Goal: Transaction & Acquisition: Purchase product/service

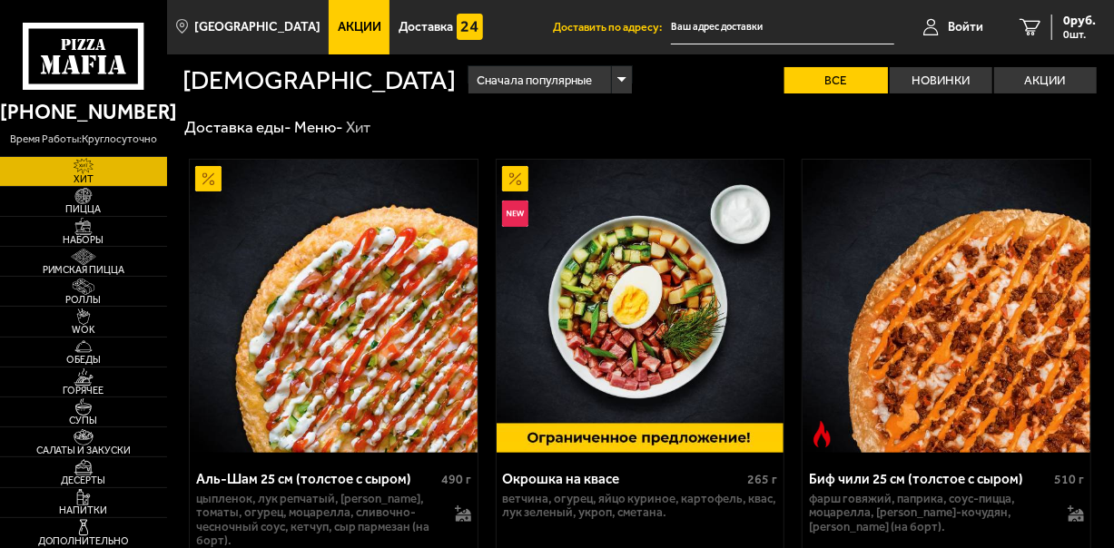
type input "[STREET_ADDRESS][PERSON_NAME]"
click at [338, 25] on span "Акции" at bounding box center [360, 27] width 44 height 13
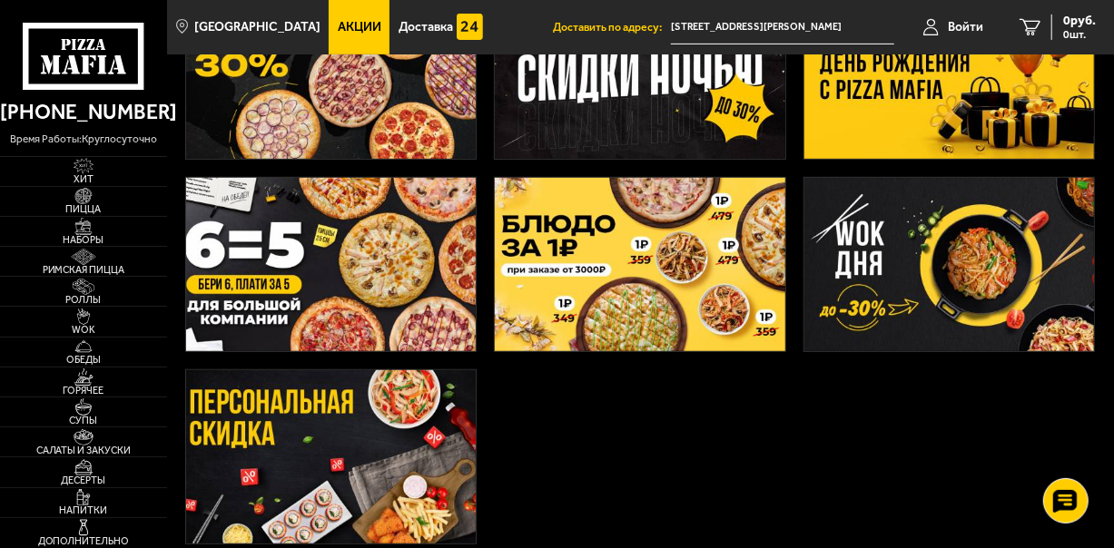
scroll to position [182, 0]
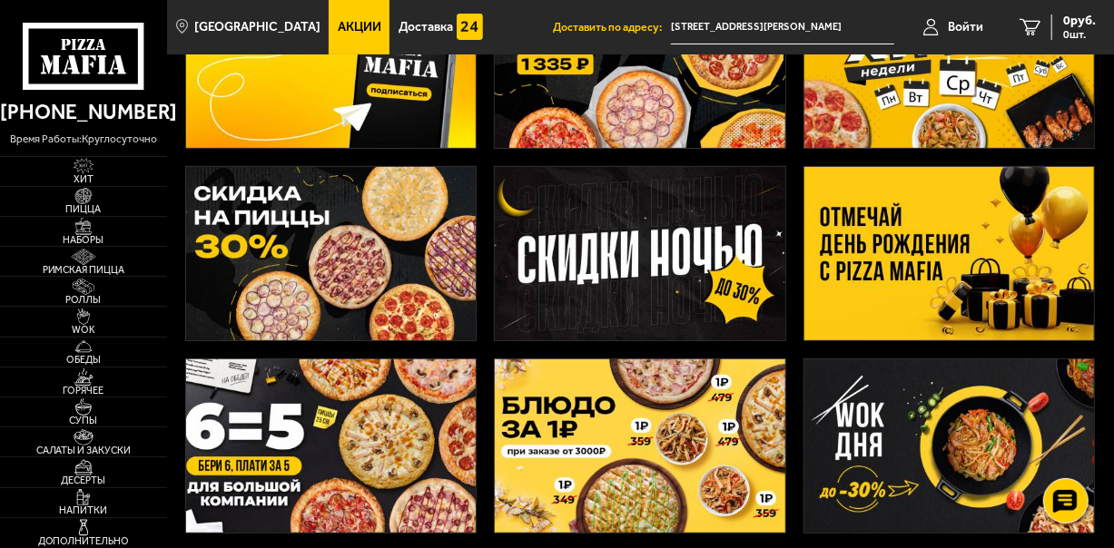
click at [659, 231] on img at bounding box center [640, 253] width 290 height 173
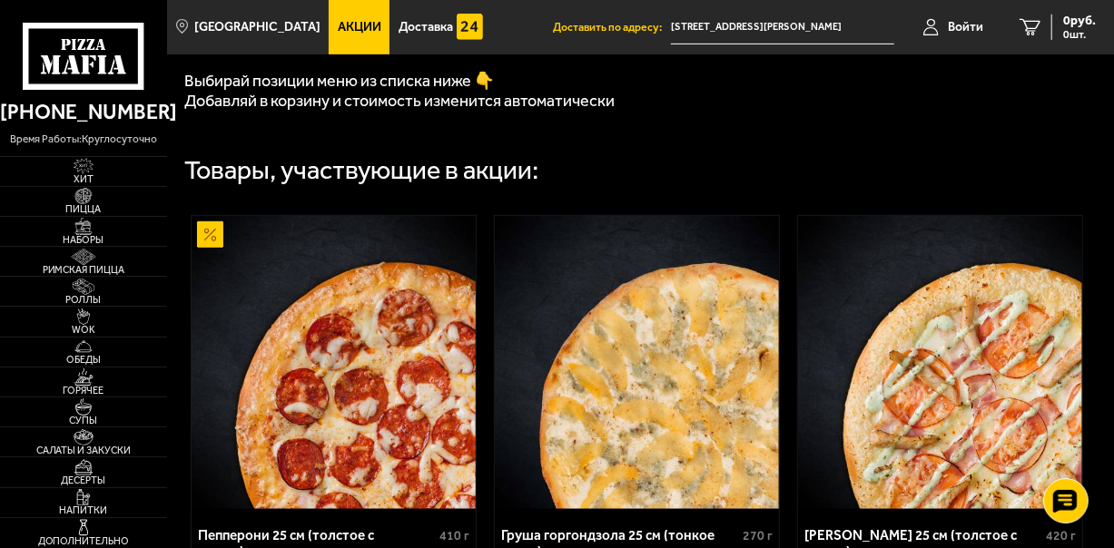
scroll to position [272, 0]
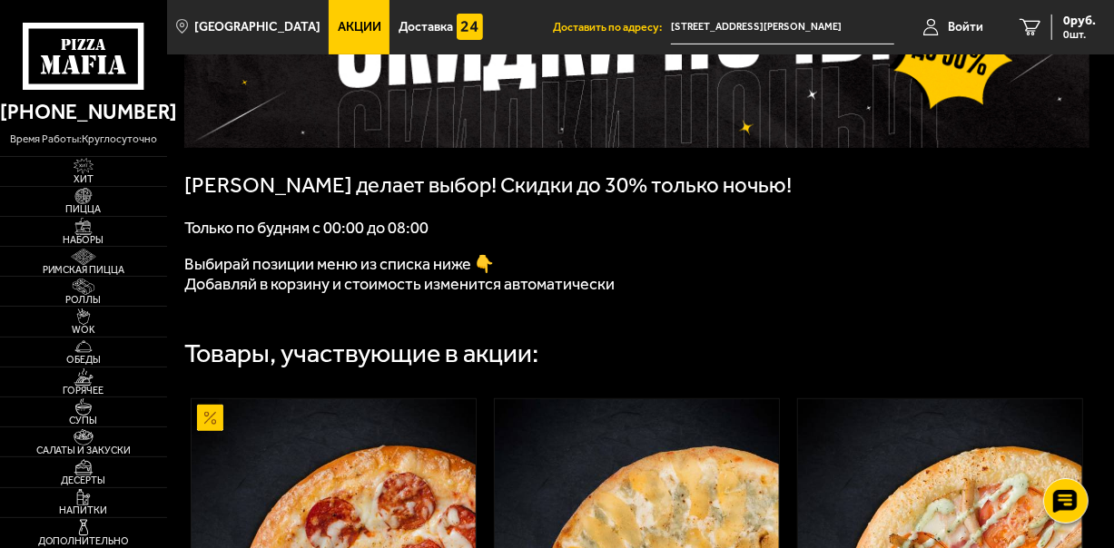
click at [330, 19] on link "Акции" at bounding box center [359, 27] width 61 height 54
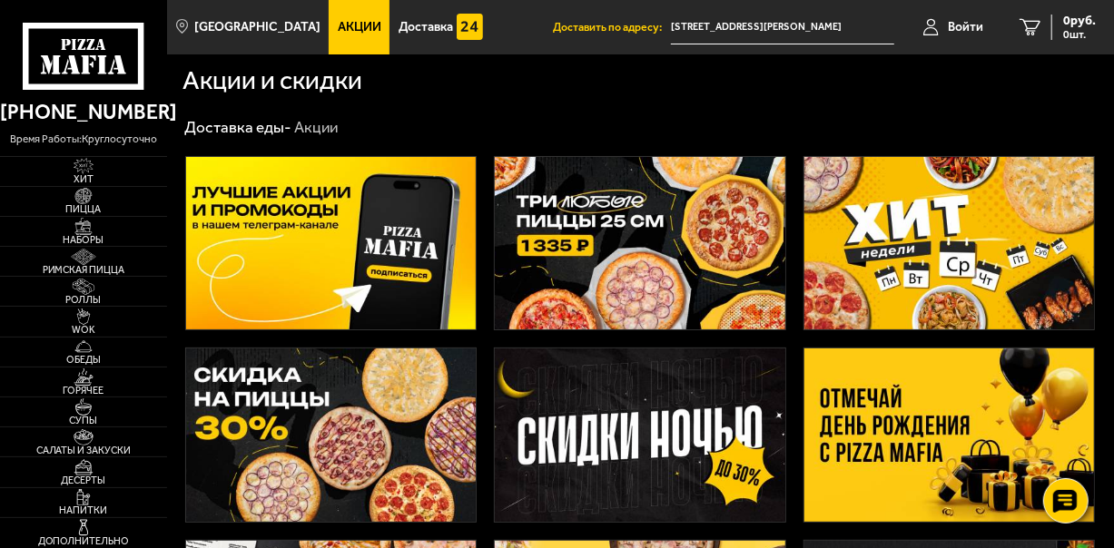
click at [581, 202] on img at bounding box center [640, 243] width 290 height 173
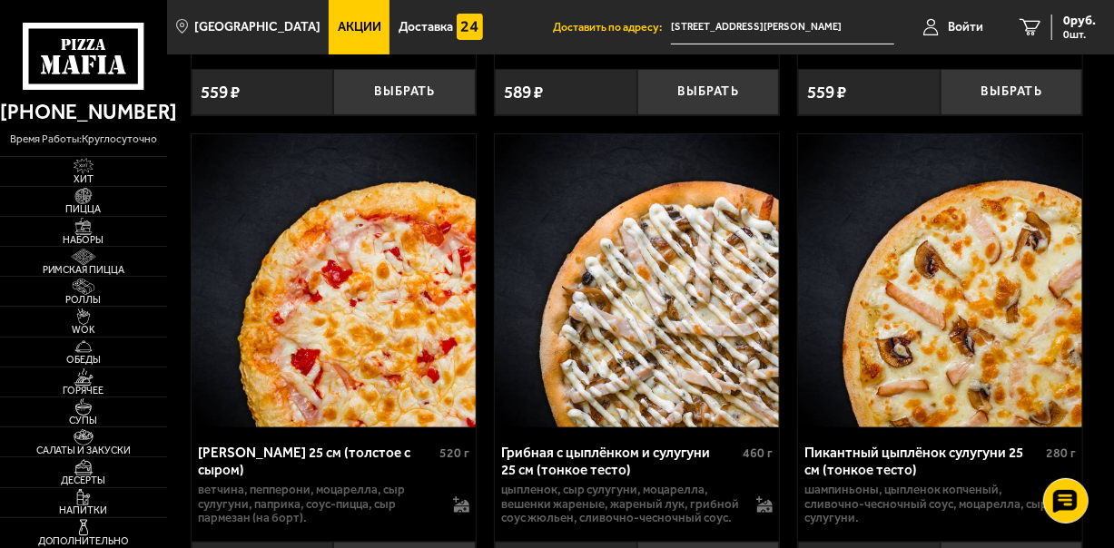
scroll to position [3631, 0]
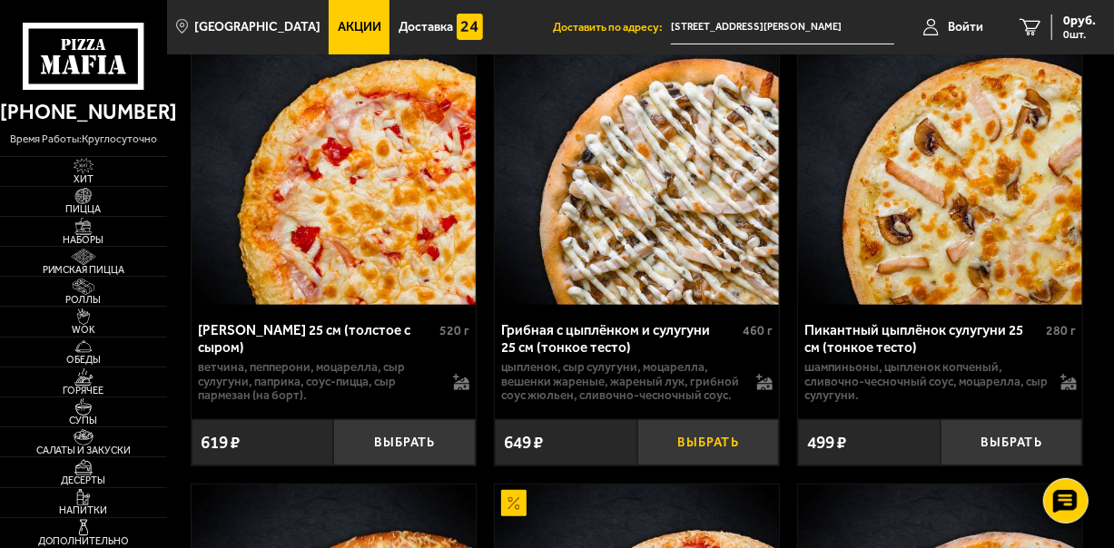
click at [723, 428] on button "Выбрать" at bounding box center [708, 442] width 143 height 46
click at [757, 427] on button "+" at bounding box center [755, 442] width 47 height 46
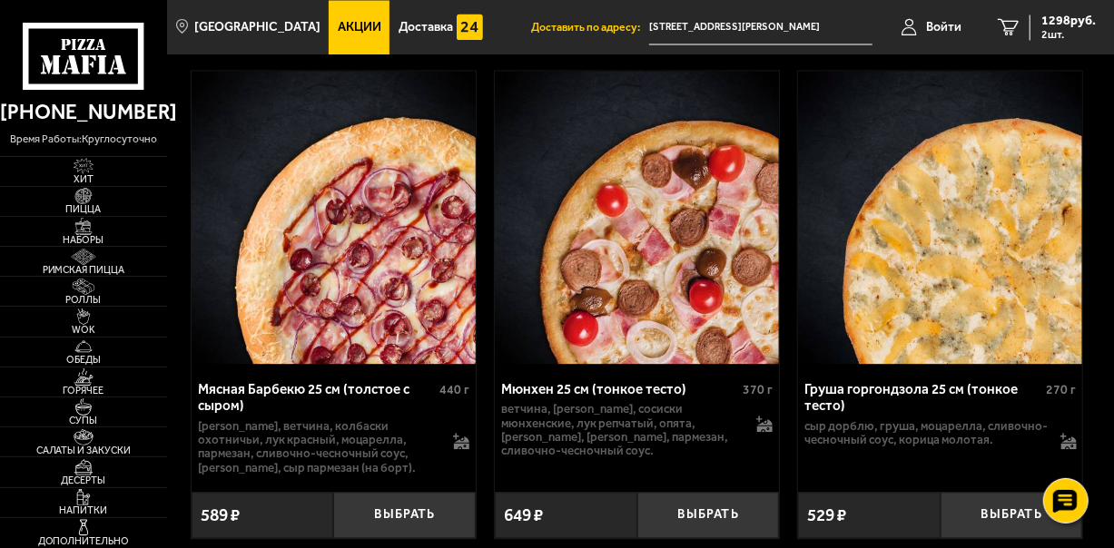
scroll to position [8441, 0]
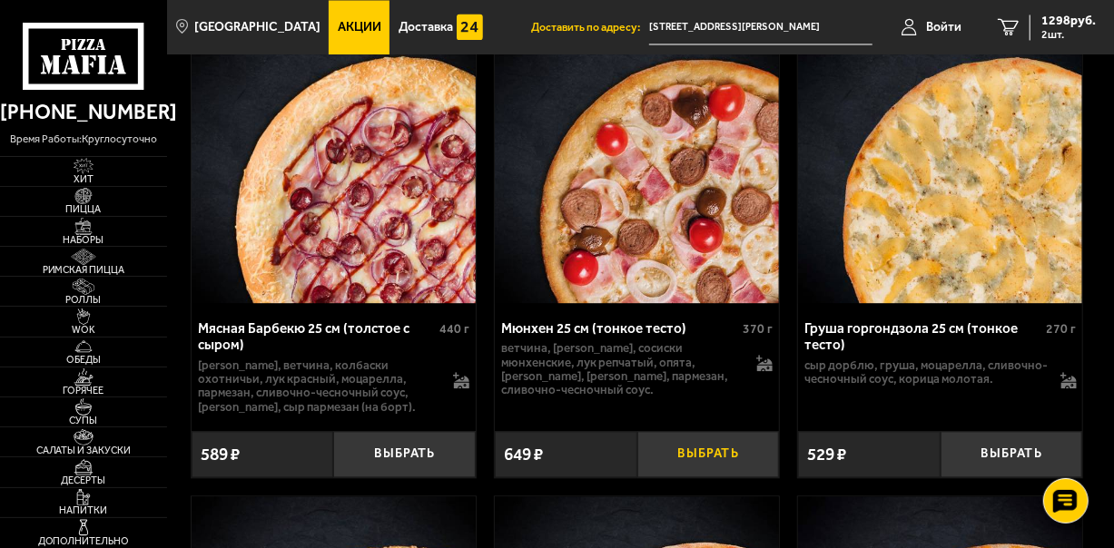
click at [710, 431] on button "Выбрать" at bounding box center [708, 454] width 143 height 46
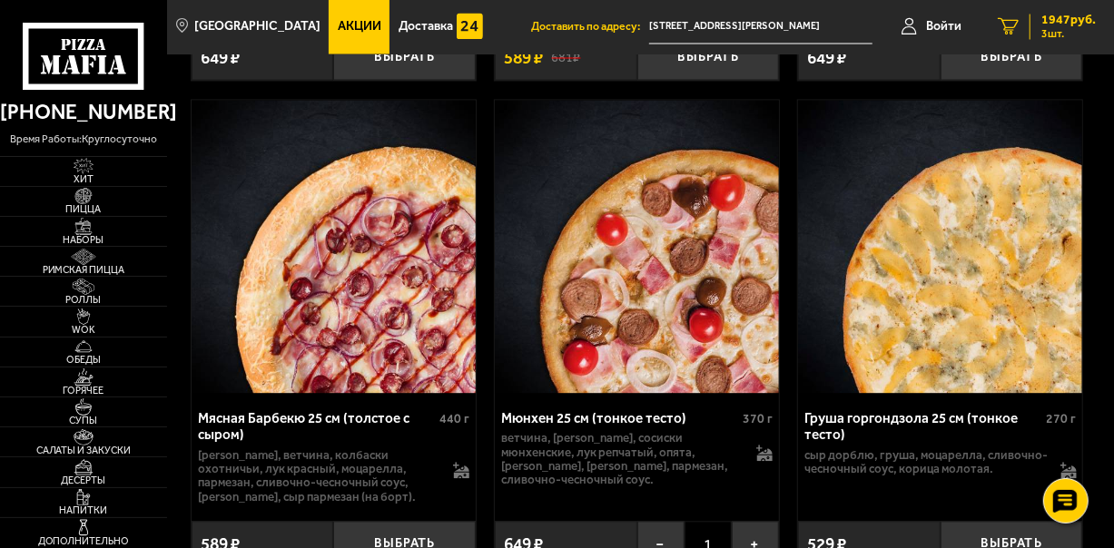
click at [1057, 25] on span "1947 руб." at bounding box center [1068, 21] width 54 height 13
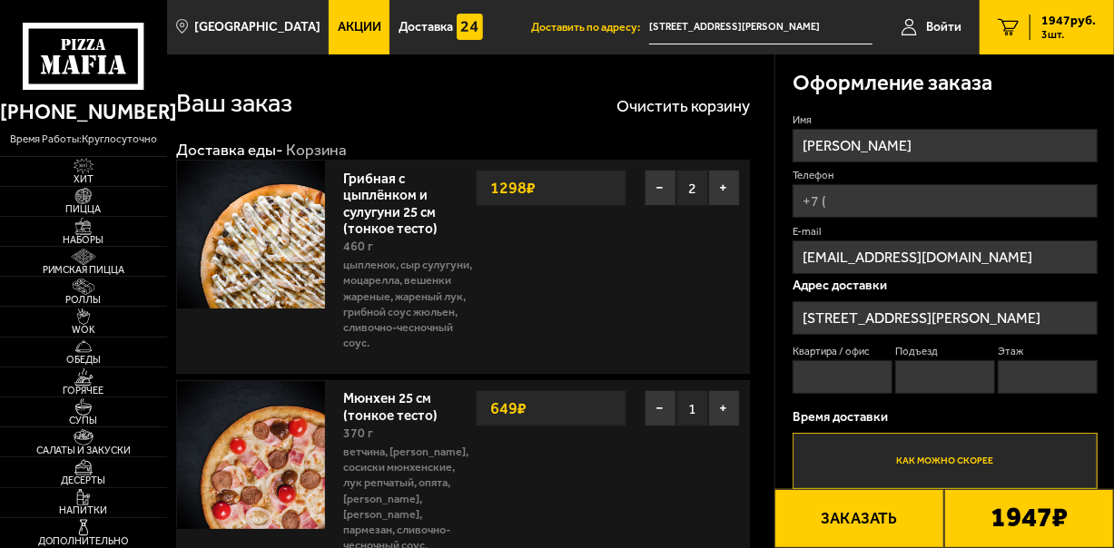
click at [890, 194] on input "Телефон" at bounding box center [944, 201] width 305 height 34
click at [889, 198] on input "Телефон" at bounding box center [944, 201] width 305 height 34
click at [909, 174] on label "Телефон Применить скидку Вы будете зарегистрированы автоматически." at bounding box center [944, 175] width 305 height 15
click at [909, 184] on input "[PHONE_NUMBER]" at bounding box center [944, 201] width 305 height 34
type input "[PHONE_NUMBER]"
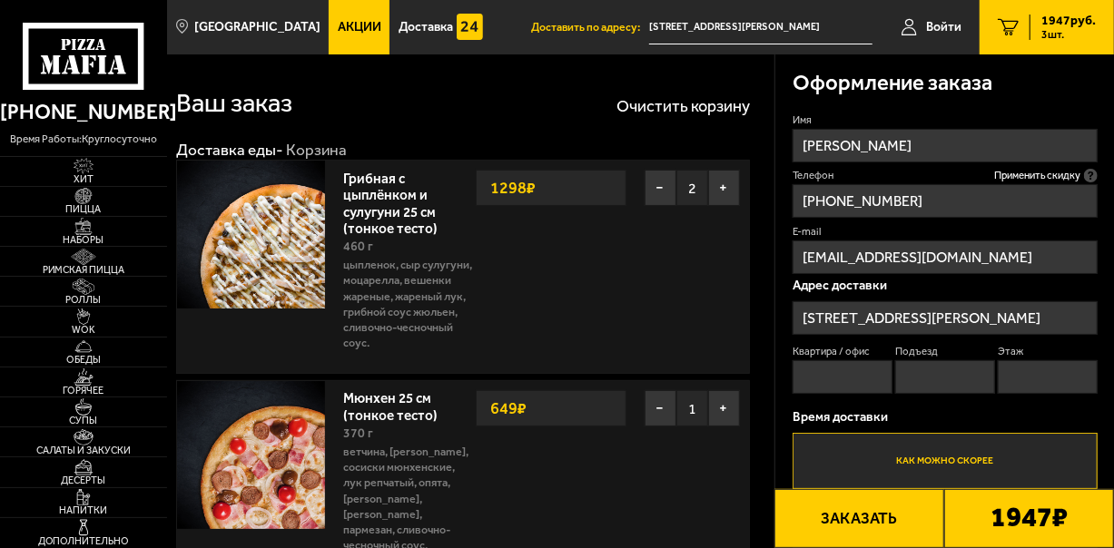
click at [862, 379] on input "Квартира / офис" at bounding box center [842, 377] width 100 height 34
type input "658"
click at [968, 385] on input "Подъезд" at bounding box center [945, 377] width 100 height 34
type input "5"
click at [1060, 350] on label "Этаж" at bounding box center [1048, 351] width 100 height 15
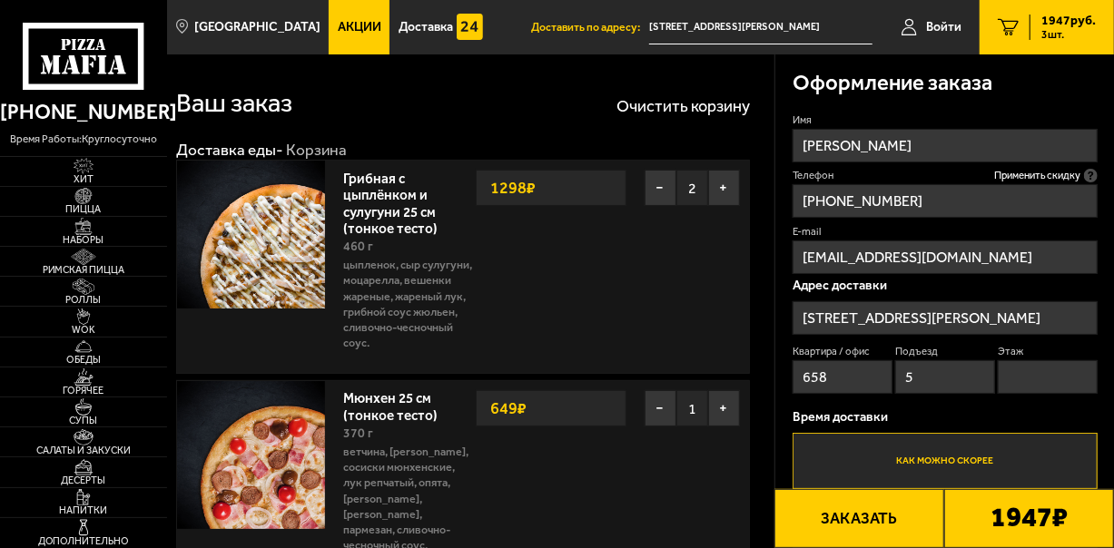
click at [1060, 360] on input "Этаж" at bounding box center [1048, 377] width 100 height 34
type input "12"
click button "Выбрать способ оплаты" at bounding box center [0, 0] width 0 height 0
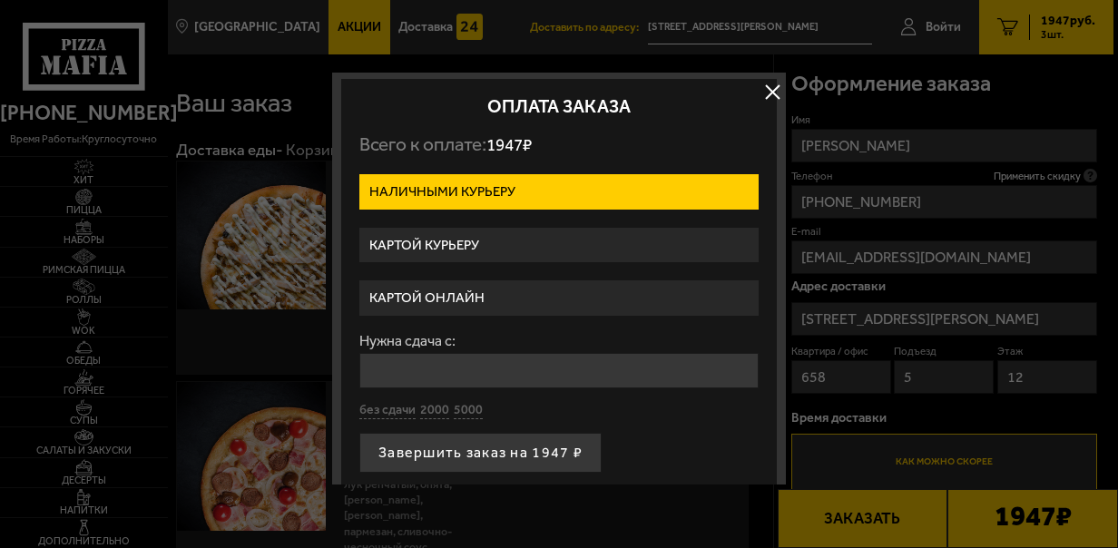
click at [499, 287] on label "Картой онлайн" at bounding box center [558, 297] width 399 height 35
click at [0, 0] on input "Картой онлайн" at bounding box center [0, 0] width 0 height 0
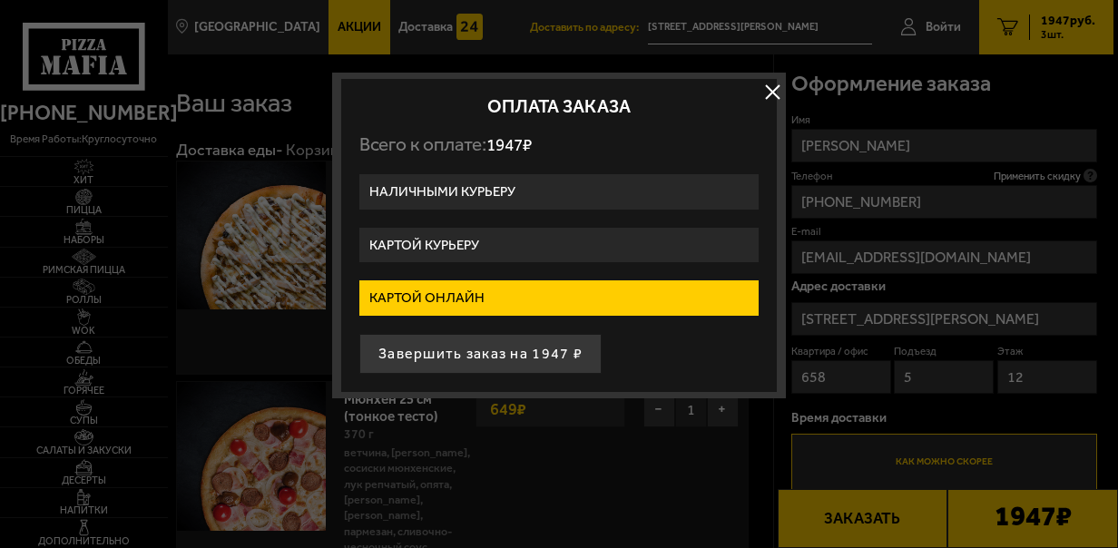
click at [772, 84] on button "button" at bounding box center [772, 91] width 27 height 27
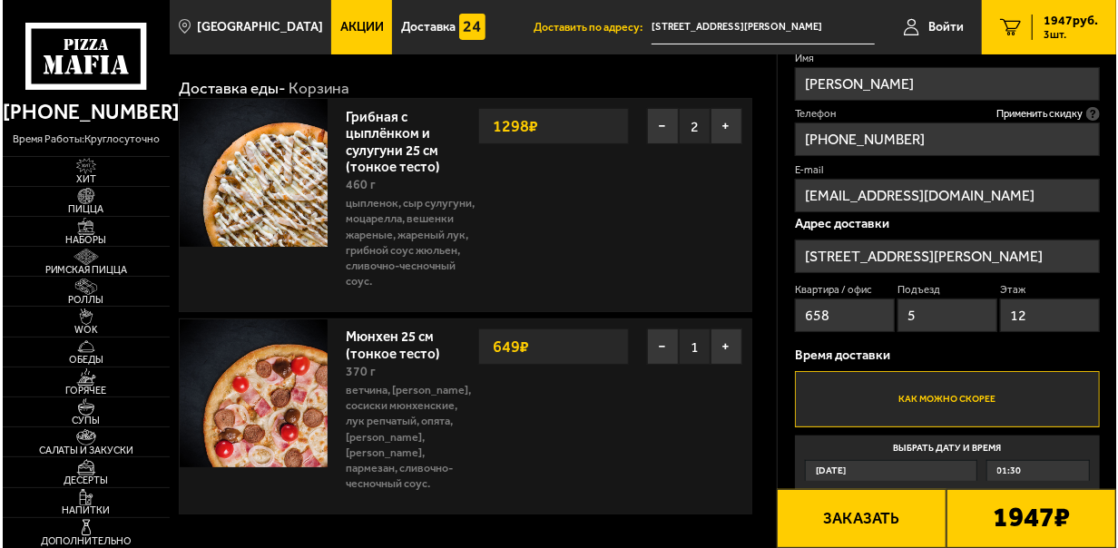
scroll to position [91, 0]
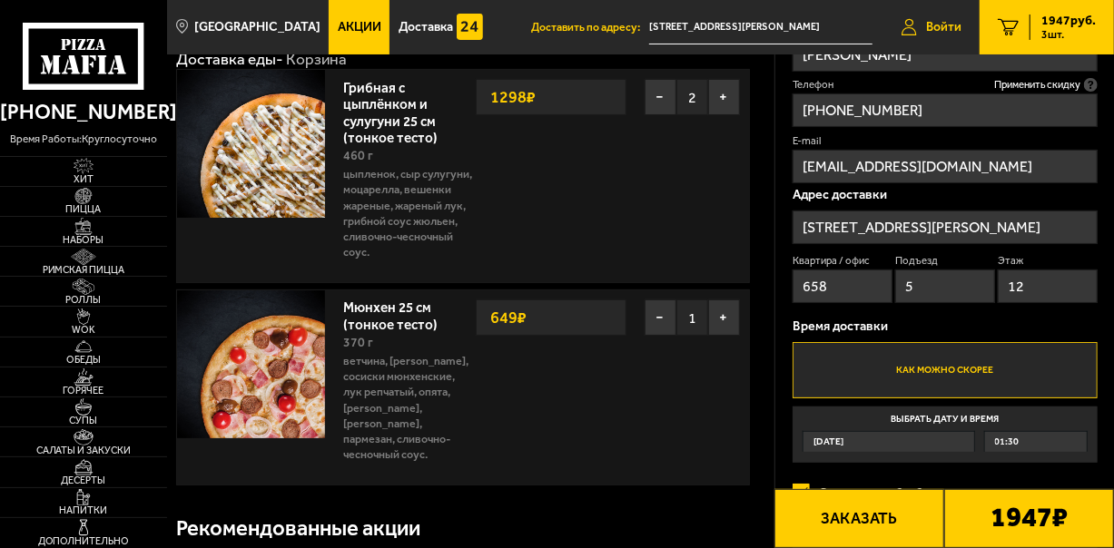
click at [947, 28] on span "Войти" at bounding box center [943, 27] width 35 height 13
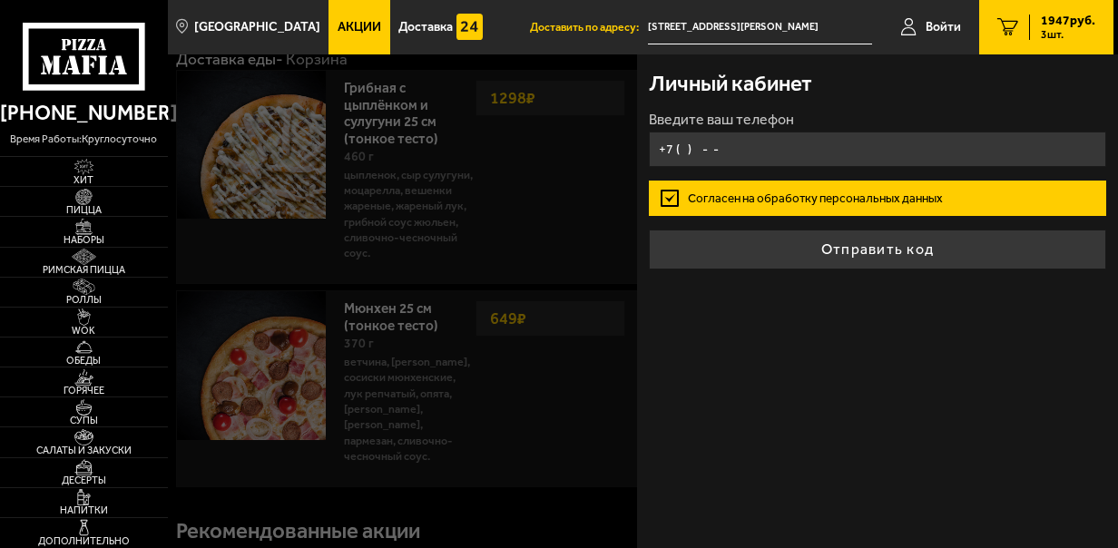
click at [772, 151] on input "+7 ( ) - -" at bounding box center [877, 149] width 457 height 35
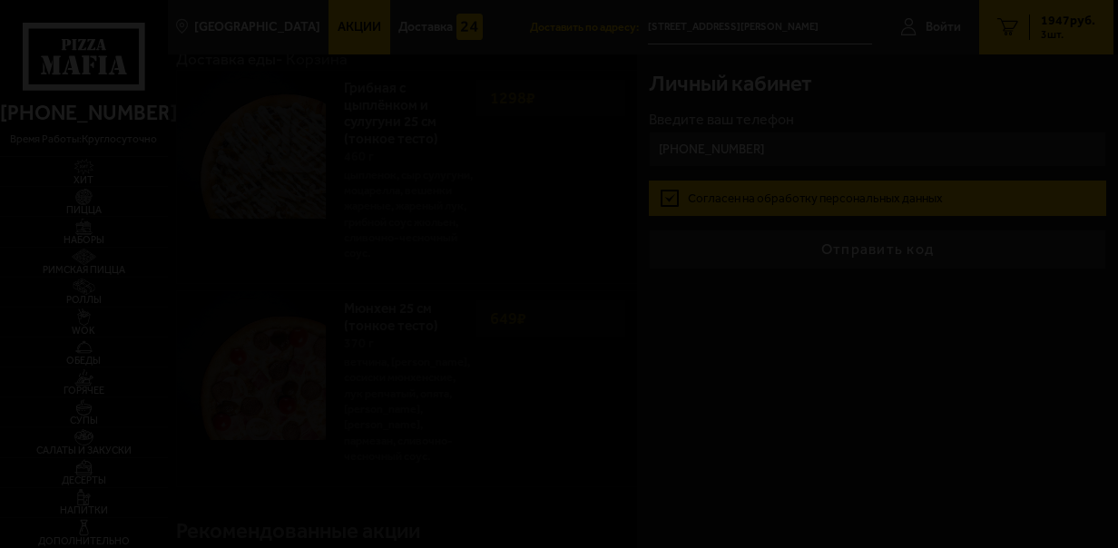
type input "[PHONE_NUMBER]"
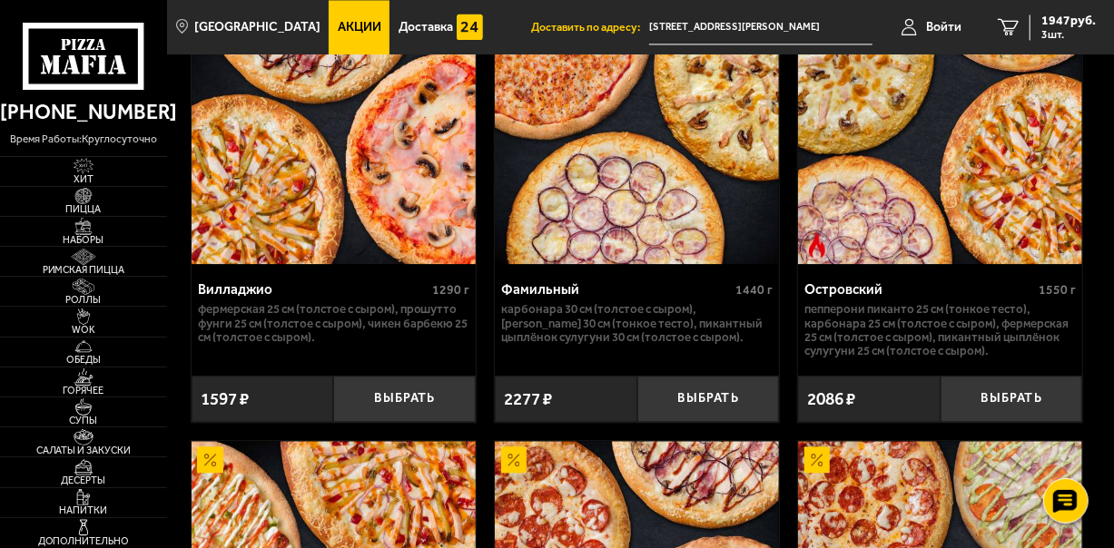
scroll to position [1754, 0]
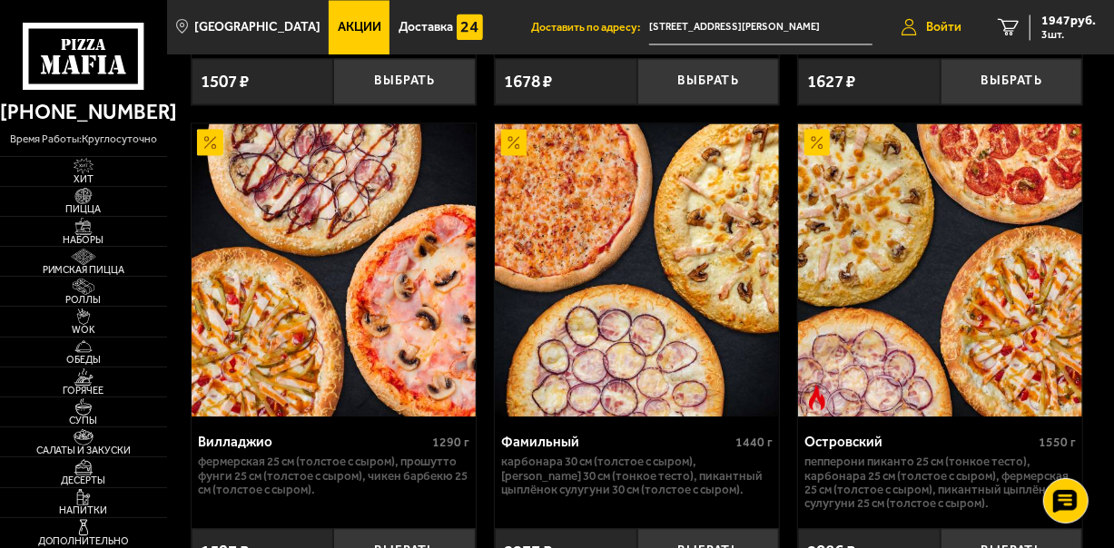
click at [945, 19] on link "Войти" at bounding box center [931, 27] width 96 height 54
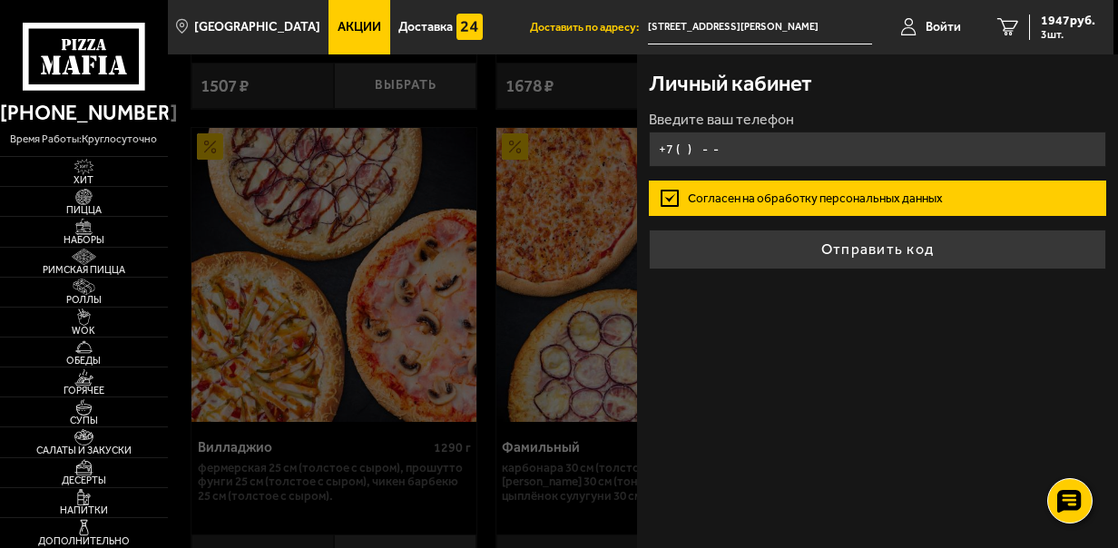
click at [819, 147] on input "+7 ( ) - -" at bounding box center [877, 149] width 457 height 35
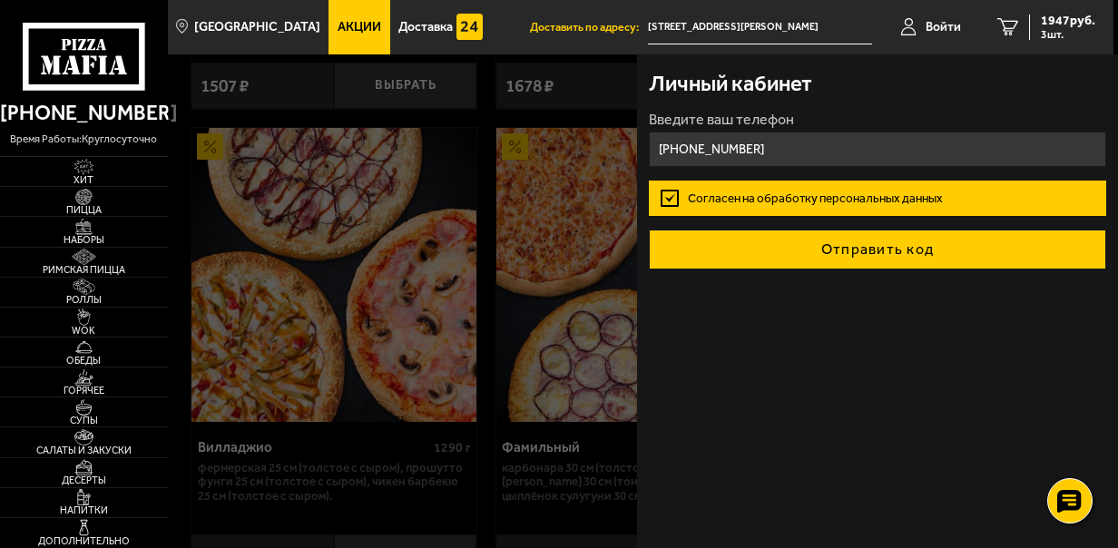
type input "[PHONE_NUMBER]"
click at [798, 251] on button "Отправить код" at bounding box center [877, 250] width 457 height 40
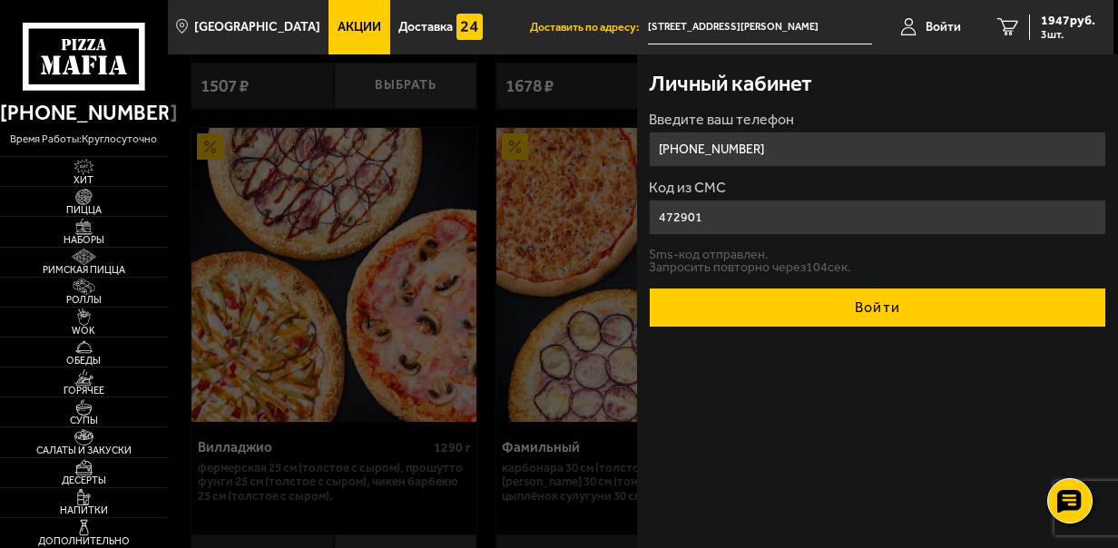
type input "472901"
click at [886, 307] on button "Войти" at bounding box center [877, 308] width 457 height 40
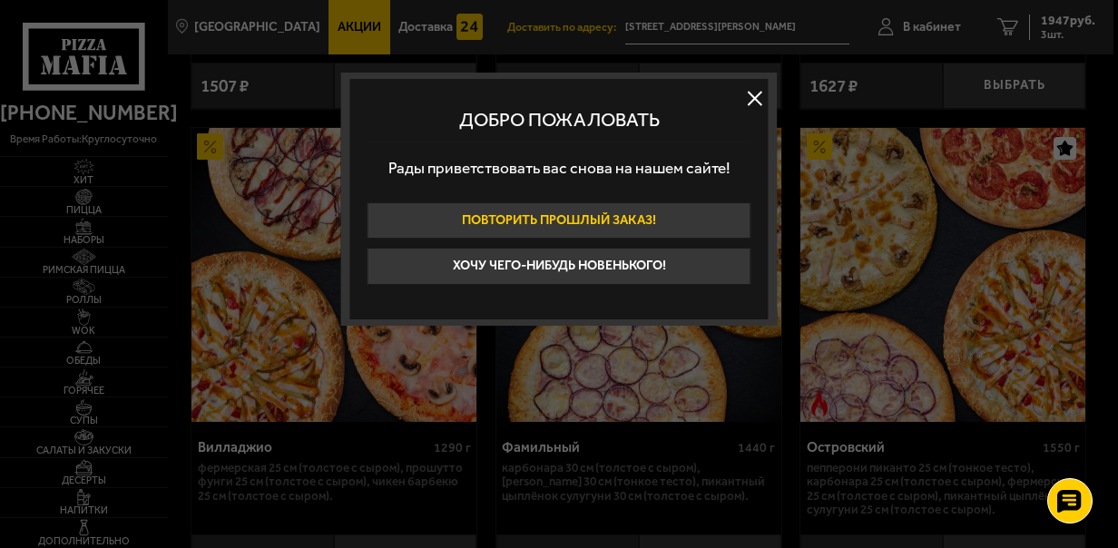
click at [689, 214] on button "Повторить прошлый заказ!" at bounding box center [560, 220] width 384 height 37
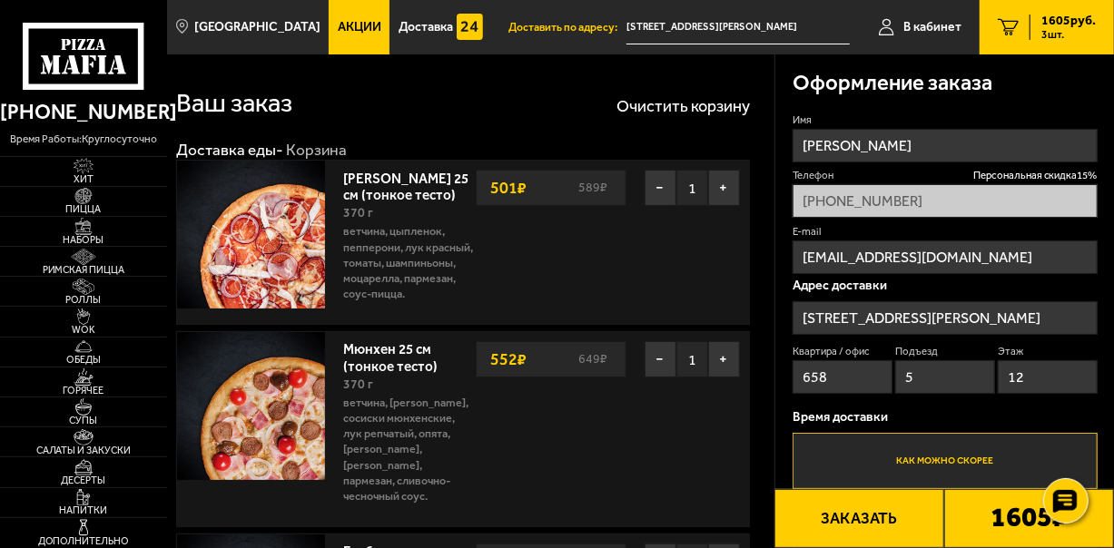
click at [338, 31] on span "Акции" at bounding box center [360, 27] width 44 height 13
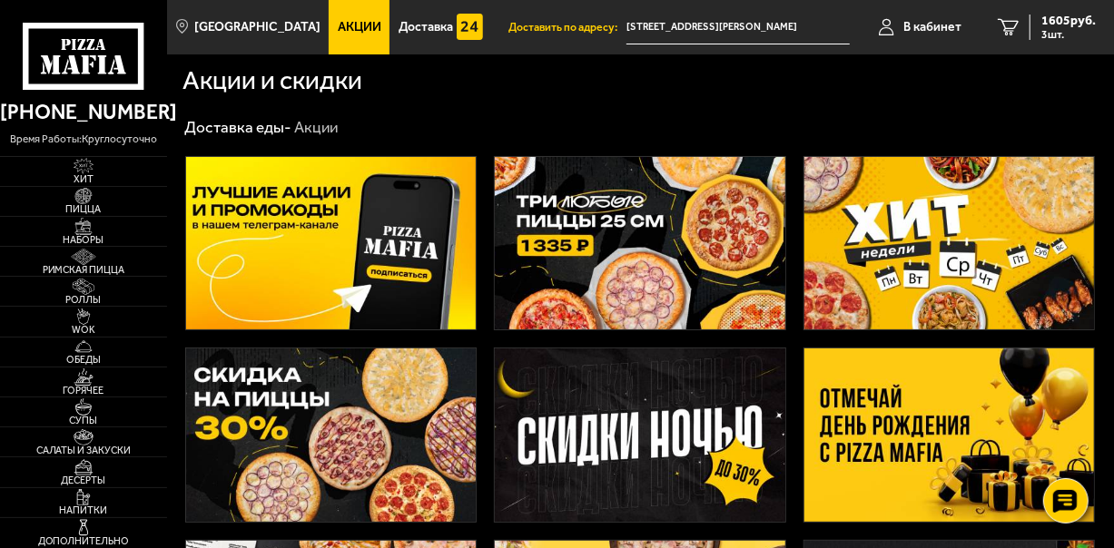
click at [626, 243] on img at bounding box center [640, 243] width 290 height 173
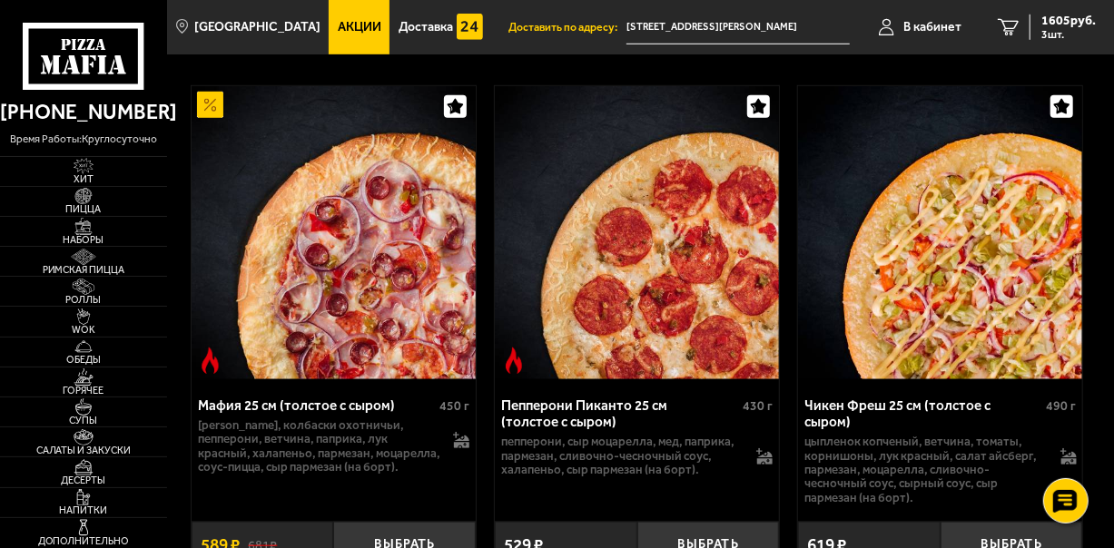
scroll to position [635, 0]
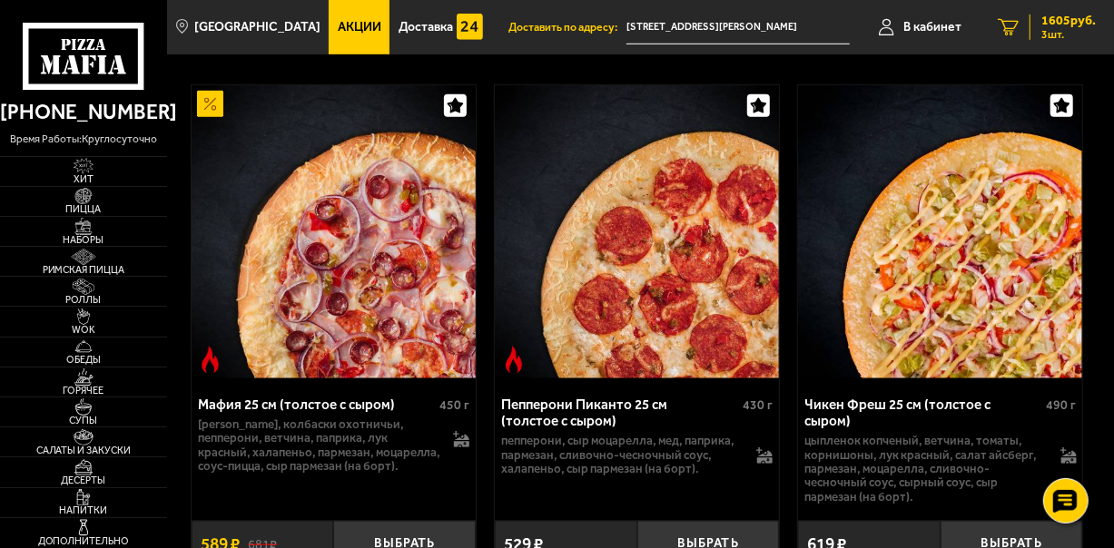
click at [1048, 31] on span "3 шт." at bounding box center [1068, 34] width 54 height 11
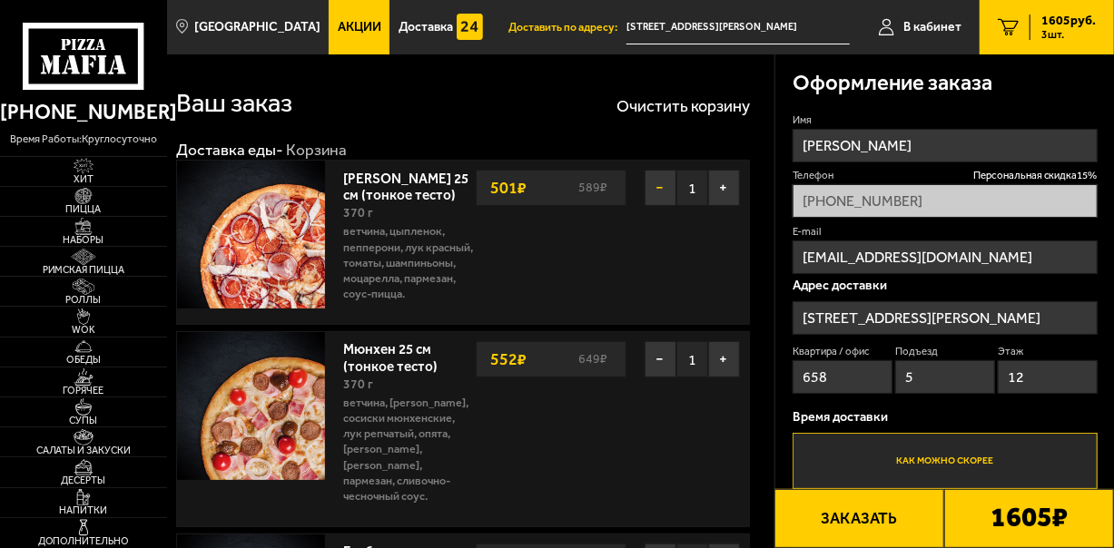
click at [667, 187] on button "−" at bounding box center [660, 188] width 32 height 36
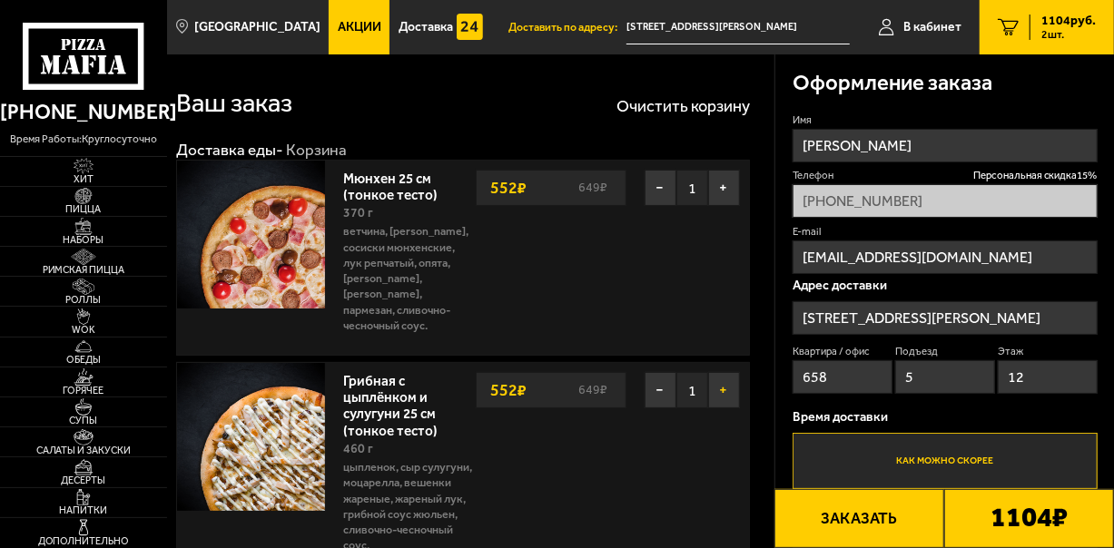
click at [726, 373] on button "+" at bounding box center [724, 390] width 32 height 36
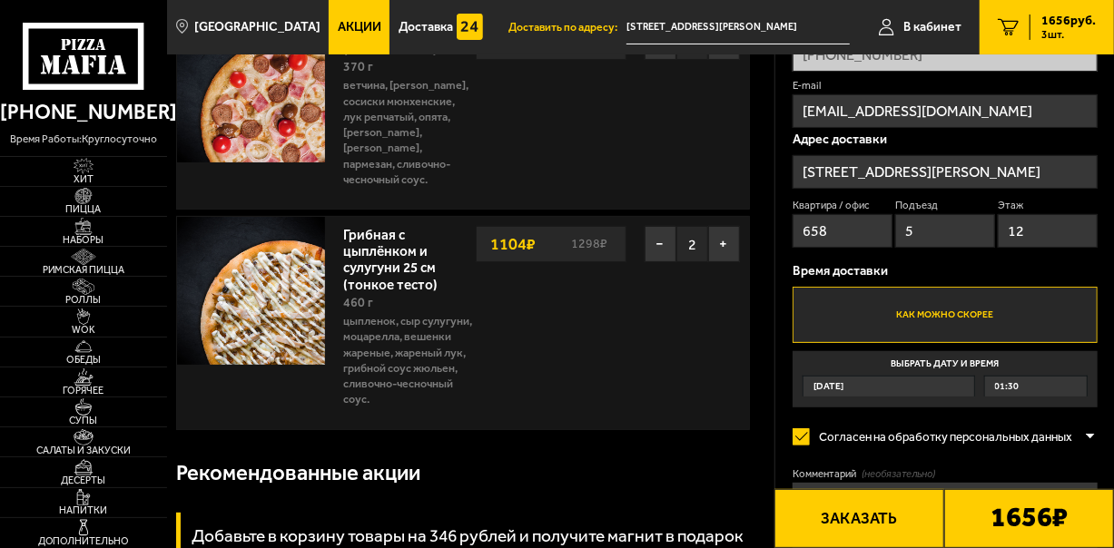
scroll to position [272, 0]
